Goal: Information Seeking & Learning: Learn about a topic

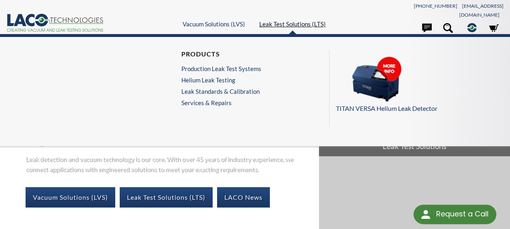
click at [282, 20] on link "Leak Test Solutions (LTS)" at bounding box center [292, 23] width 67 height 7
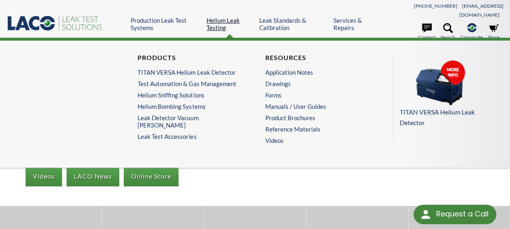
click at [227, 17] on link "Helium Leak Testing" at bounding box center [229, 24] width 47 height 15
